Goal: Task Accomplishment & Management: Use online tool/utility

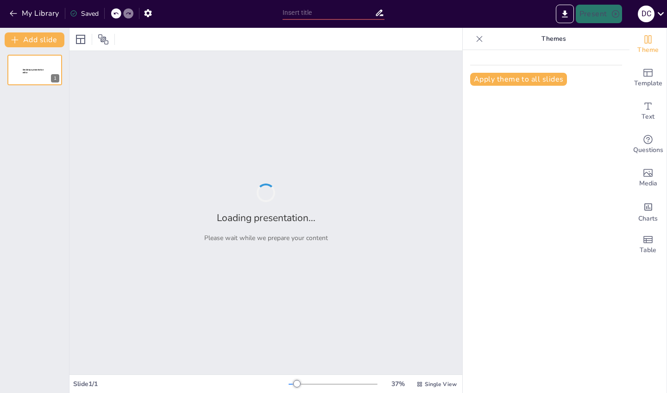
type input "ANALISIS DE LA APLICACIÓN DE LA NORMATIVA DE ACCESIBILIDAD"
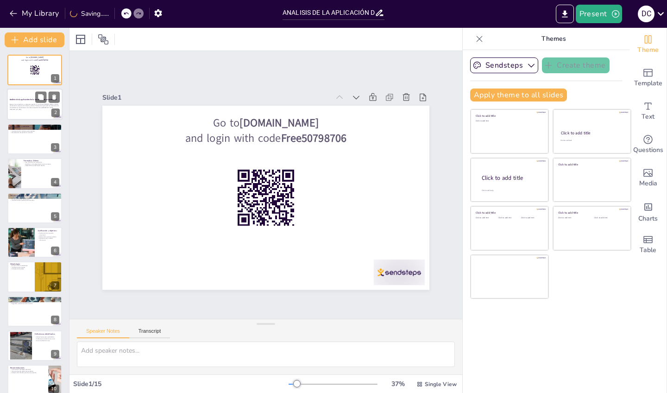
click at [38, 104] on p "Buenos días compañeros y profesores presente, mi nombre es [PERSON_NAME] y [DAT…" at bounding box center [35, 105] width 50 height 5
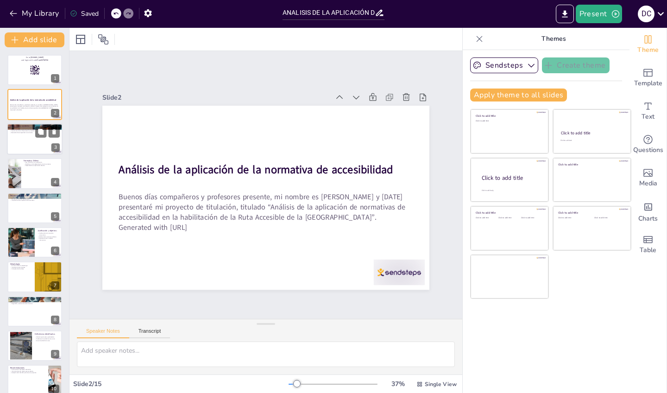
checkbox input "true"
click at [31, 150] on div at bounding box center [35, 138] width 56 height 31
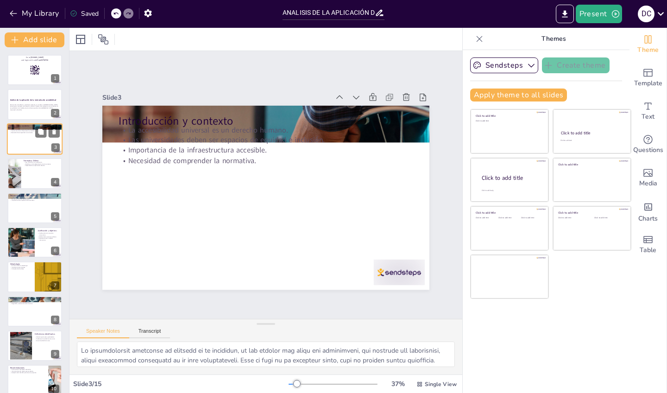
type textarea "Lo ipsumdolorsit ametconse ad elitsedd ei te incididun, ut lab etdolor mag aliq…"
checkbox input "true"
click at [31, 165] on p "Necesidad de cumplimiento efectivo." at bounding box center [42, 166] width 36 height 2
type textarea "La Ley N° 20.422 es fundamental para garantizar la accesibilidad en [GEOGRAPHIC…"
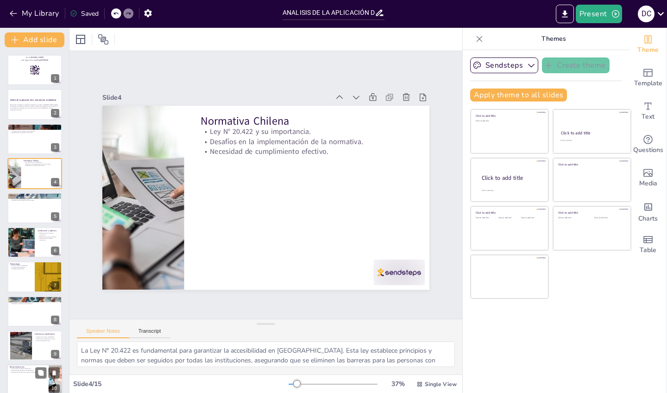
scroll to position [182, 0]
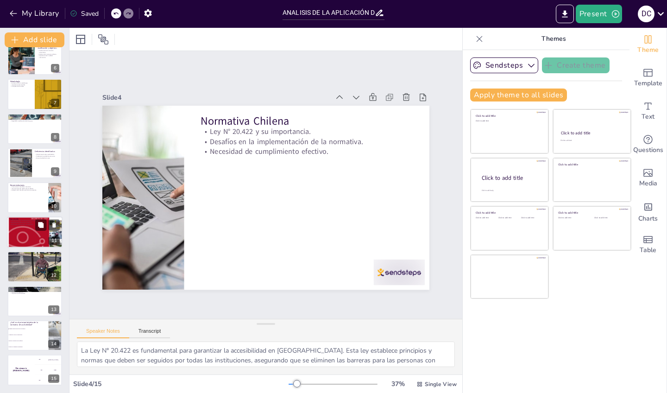
checkbox input "true"
click at [44, 236] on div at bounding box center [35, 232] width 56 height 72
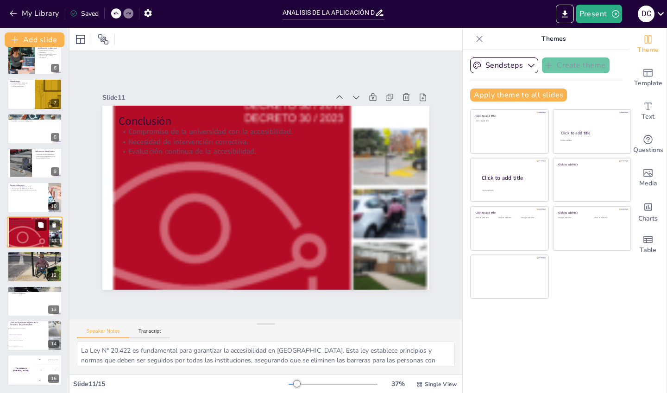
type textarea "El compromiso de la [GEOGRAPHIC_DATA] con la accesibilidad es evidente, pero es…"
checkbox input "true"
click at [37, 204] on div at bounding box center [35, 197] width 56 height 31
type textarea "Realizar correcciones inmediatas en los pavimentos y cruces es esencial para ga…"
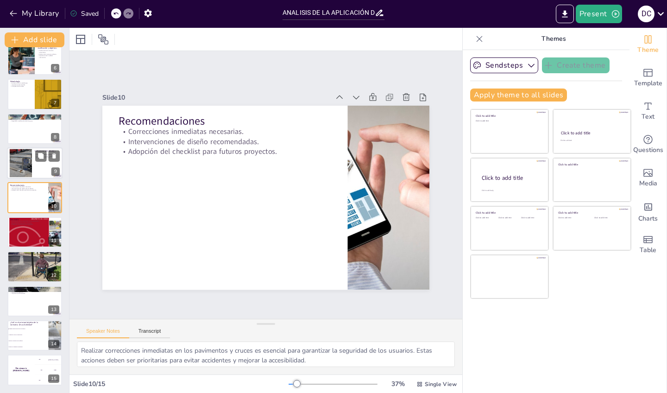
scroll to position [160, 0]
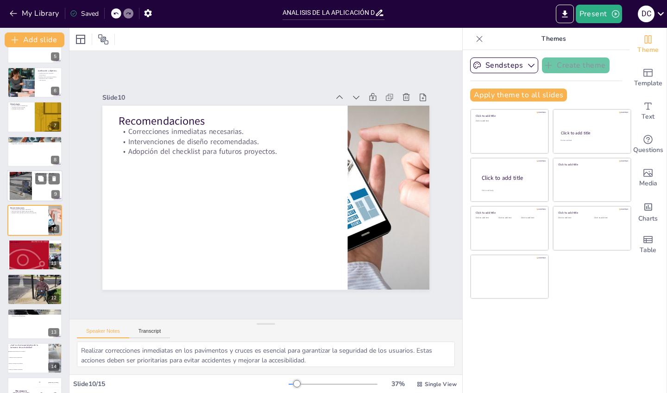
checkbox input "true"
click at [18, 176] on div at bounding box center [20, 186] width 45 height 28
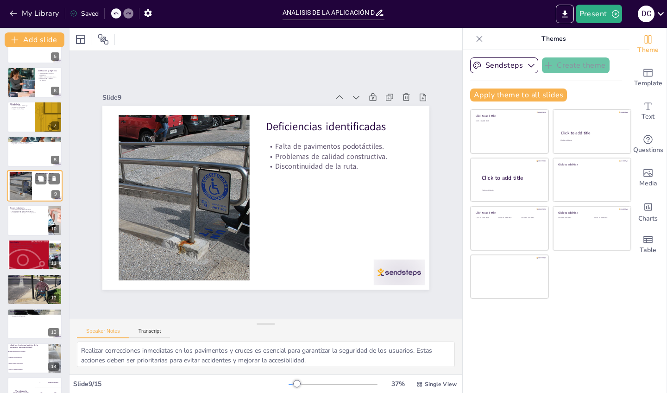
type textarea "La ausencia de pavimentos podotáctiles de alerta es una de las deficiencias más…"
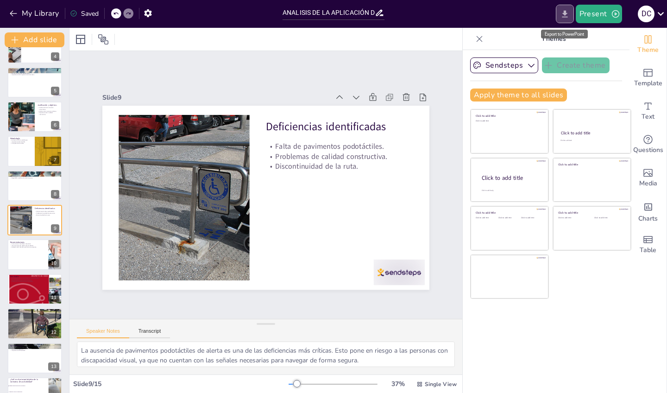
click at [563, 13] on icon "Export to PowerPoint" at bounding box center [565, 13] width 6 height 7
click at [382, 55] on div "Slide 1 Go to [DOMAIN_NAME] and login with code Free50798706 Slide 2 Análisis d…" at bounding box center [265, 184] width 447 height 475
checkbox input "true"
click at [567, 13] on icon "Export to PowerPoint" at bounding box center [565, 13] width 6 height 7
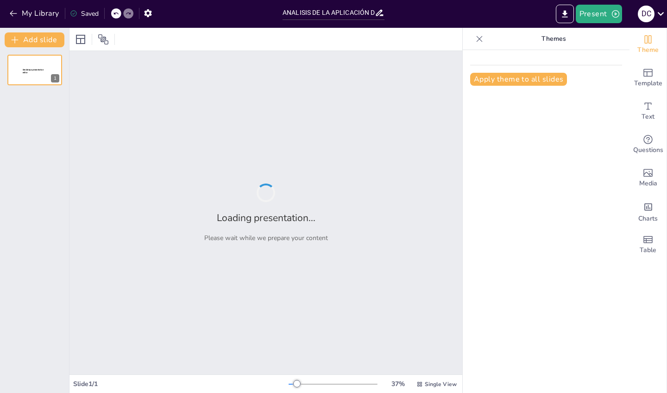
type input "ANALISIS DE LA APLICACIÓN DE LA NORMATIVA DE ACCESIBILIDAD"
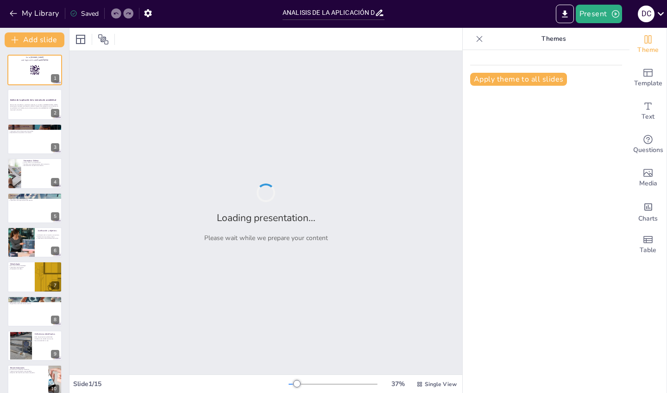
checkbox input "true"
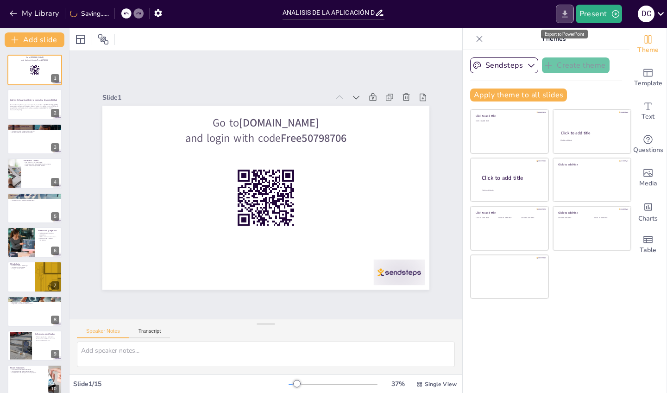
click at [565, 16] on icon "Export to PowerPoint" at bounding box center [565, 14] width 10 height 10
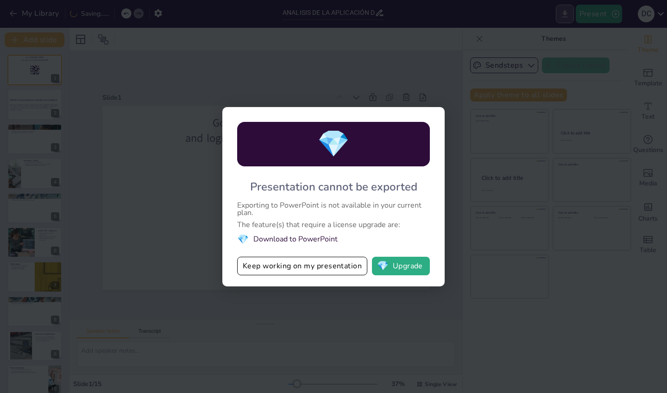
click at [565, 16] on div "My Library Saving...... ANALISIS DE LA APLICACIÓN DE LA NORMATIVA DE ACCESIBILI…" at bounding box center [333, 196] width 667 height 393
click at [296, 270] on button "Keep working on my presentation" at bounding box center [302, 265] width 130 height 19
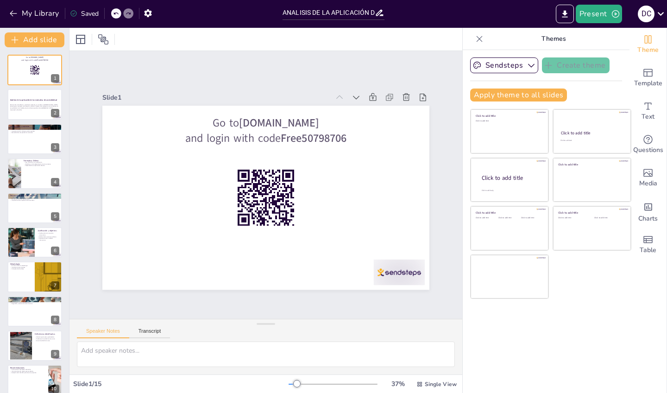
checkbox input "true"
